Goal: Information Seeking & Learning: Find specific page/section

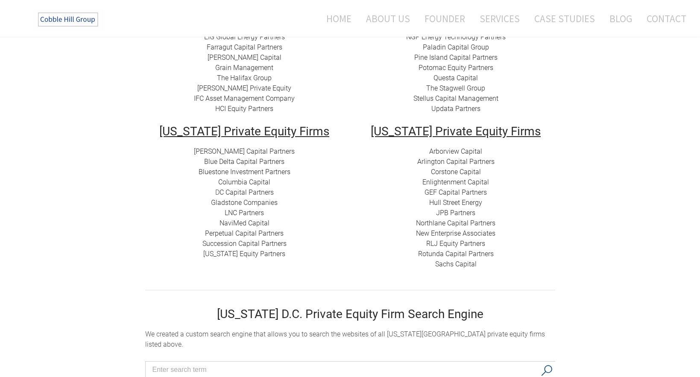
scroll to position [213, 0]
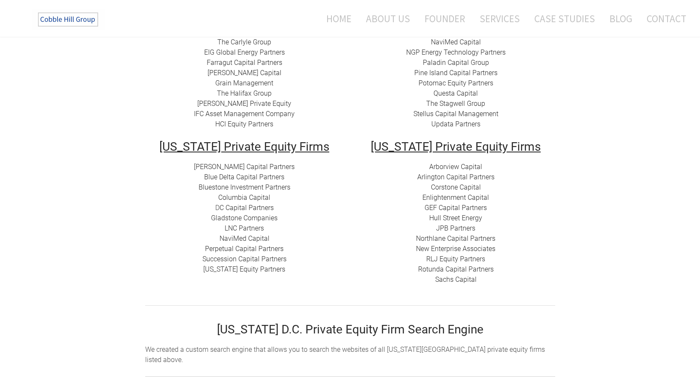
click at [266, 174] on link "Blue Delta Capital Partners" at bounding box center [244, 177] width 80 height 8
click at [241, 188] on link "​Bluestone Investment Partners" at bounding box center [244, 187] width 92 height 8
click at [237, 198] on link "Columbia Capital" at bounding box center [244, 197] width 52 height 8
click at [239, 208] on link "C Capital Partners" at bounding box center [246, 208] width 54 height 8
click at [236, 220] on link "Gladstone Companies" at bounding box center [244, 218] width 67 height 8
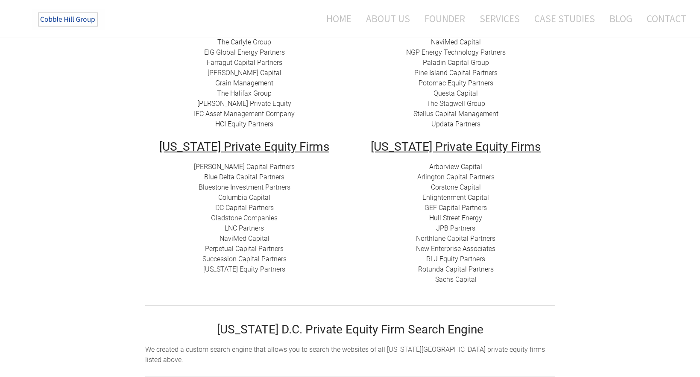
click at [246, 227] on link "LNC Partners" at bounding box center [244, 228] width 39 height 8
click at [251, 247] on link "​Perpetual Capital Partners" at bounding box center [244, 249] width 79 height 8
click at [247, 258] on link "Succession Capital Partners" at bounding box center [244, 259] width 84 height 8
click at [276, 269] on link "[US_STATE] Equity Partners​" at bounding box center [244, 269] width 82 height 8
click at [456, 165] on link "Arborview Capital" at bounding box center [455, 167] width 53 height 8
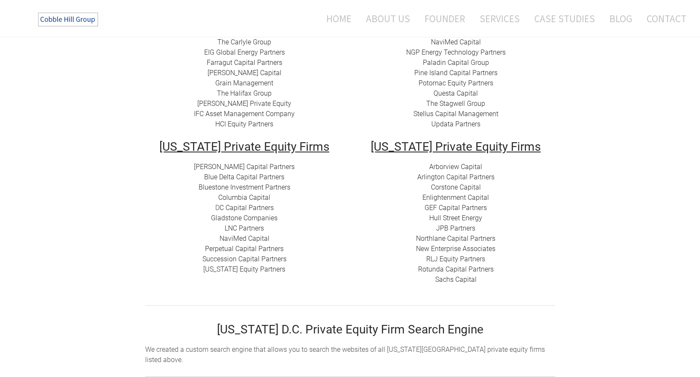
click at [477, 179] on link "Arlington Capital Partners​" at bounding box center [455, 177] width 77 height 8
click at [453, 187] on link "Corstone Capital" at bounding box center [456, 187] width 50 height 8
click at [450, 198] on link "​Enlightenment Capital" at bounding box center [455, 197] width 67 height 8
click at [451, 210] on link "GEF Capital Partners" at bounding box center [455, 208] width 62 height 8
click at [453, 216] on link "Hull Street Energy" at bounding box center [455, 218] width 53 height 8
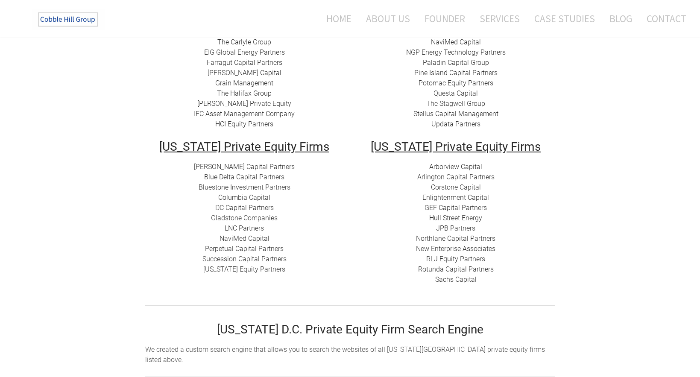
click at [450, 229] on link "JPB Partners" at bounding box center [455, 228] width 39 height 8
